Goal: Task Accomplishment & Management: Use online tool/utility

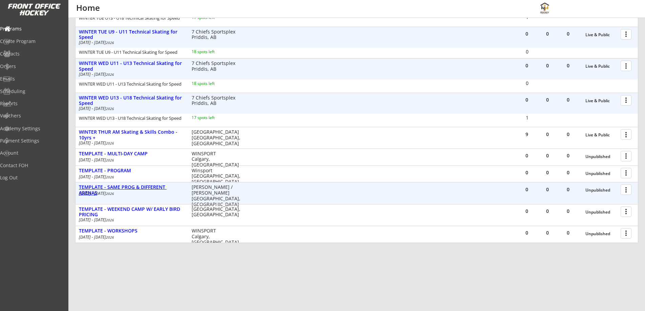
scroll to position [506, 0]
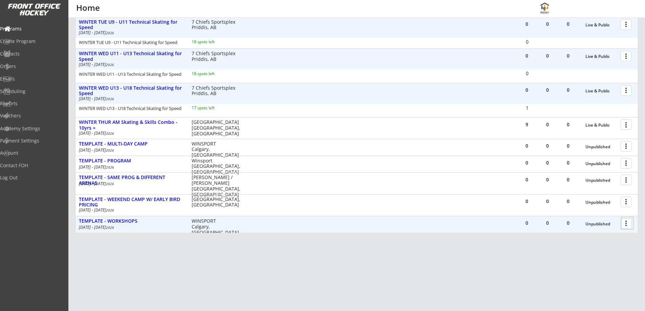
click at [624, 224] on div at bounding box center [628, 224] width 12 height 12
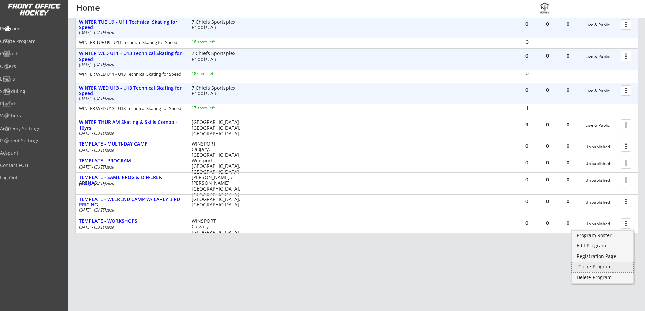
click at [587, 267] on div "Clone Program" at bounding box center [603, 267] width 48 height 5
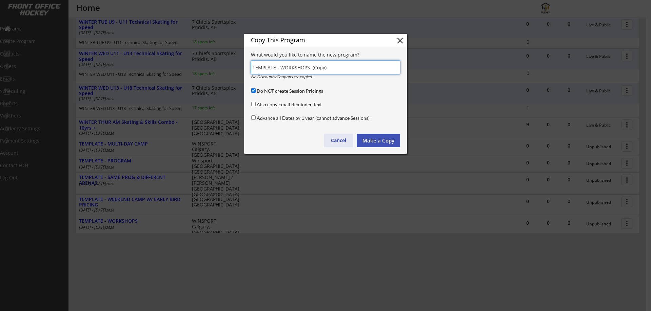
click at [339, 140] on button "Cancel" at bounding box center [338, 141] width 29 height 14
type input "(Copy)"
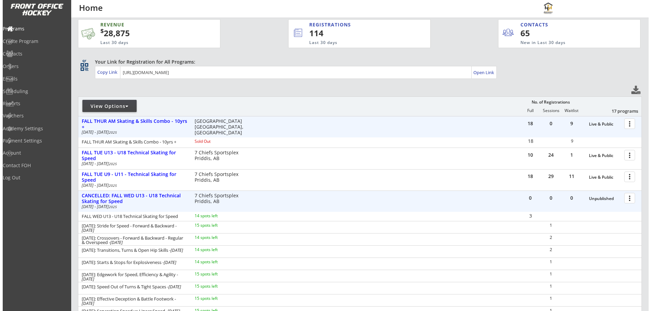
scroll to position [0, 0]
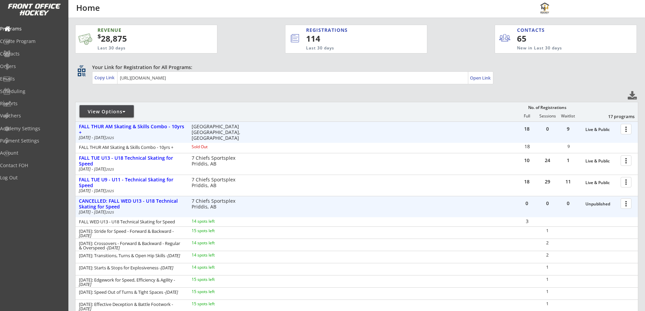
click at [120, 111] on div "View Options" at bounding box center [107, 111] width 54 height 7
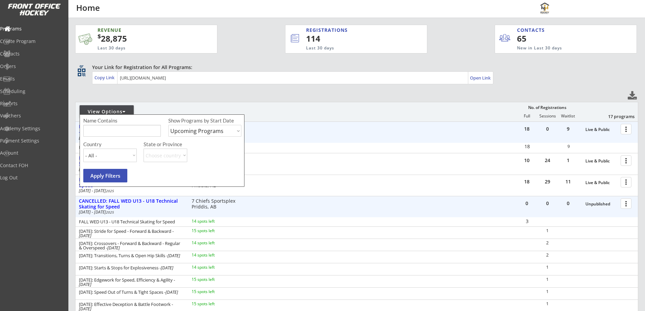
click at [191, 132] on select "Upcoming Programs Past Programs Specific Date Range" at bounding box center [204, 131] width 73 height 12
select select ""Past Programs""
click at [168, 125] on select "Upcoming Programs Past Programs Specific Date Range" at bounding box center [204, 131] width 73 height 12
click at [130, 137] on div "Name Contains Show Programs by Start Date Upcoming Programs Past Programs Speci…" at bounding box center [163, 129] width 160 height 24
click at [127, 133] on input "input" at bounding box center [122, 131] width 78 height 12
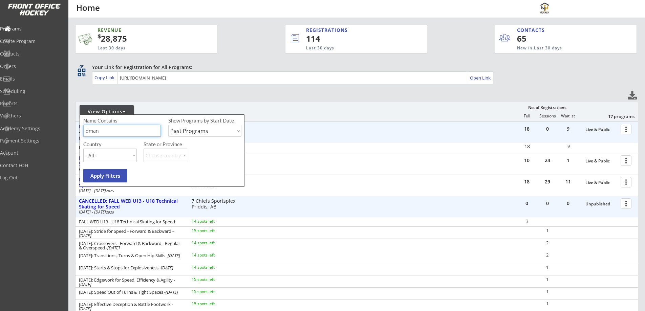
type input "dman"
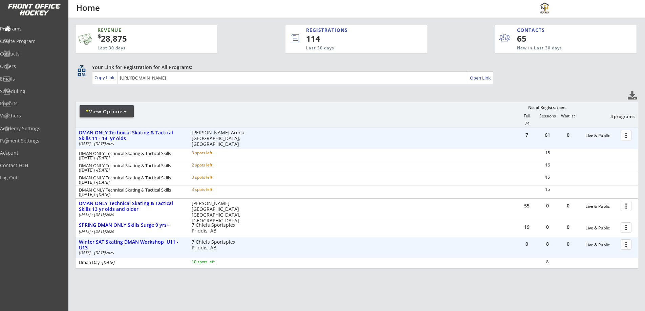
click at [626, 243] on div at bounding box center [628, 245] width 12 height 12
click at [586, 286] on div "Clone Program" at bounding box center [603, 288] width 48 height 5
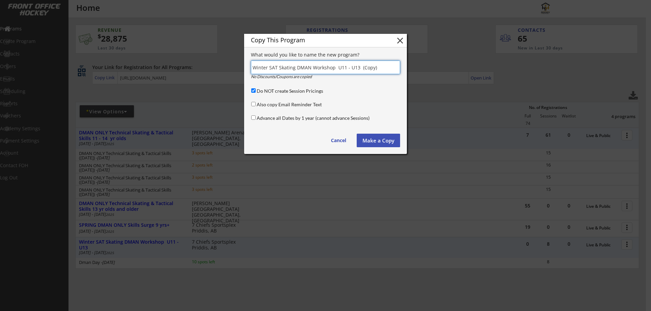
drag, startPoint x: 376, startPoint y: 68, endPoint x: 250, endPoint y: 68, distance: 126.1
click at [250, 68] on div "Copy This Program close What would you like to name the new program? No Discoun…" at bounding box center [325, 94] width 163 height 120
type input "[DATE] Pop Up U13 - U18 DMAN"
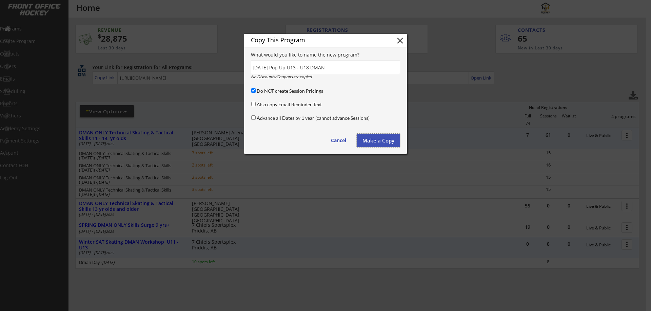
click at [372, 139] on button "Make a Copy" at bounding box center [377, 141] width 43 height 14
